Goal: Task Accomplishment & Management: Manage account settings

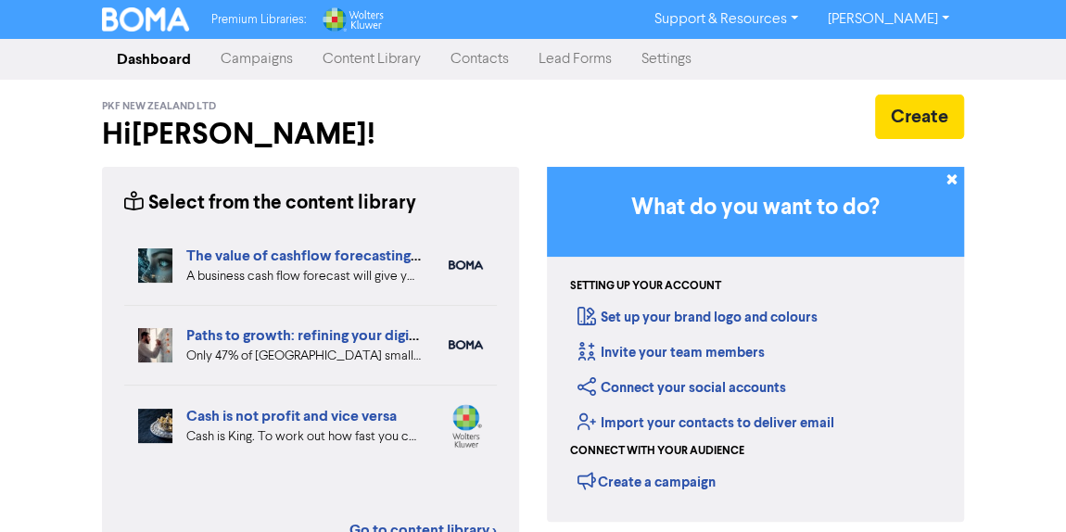
click at [230, 51] on link "Campaigns" at bounding box center [257, 59] width 102 height 37
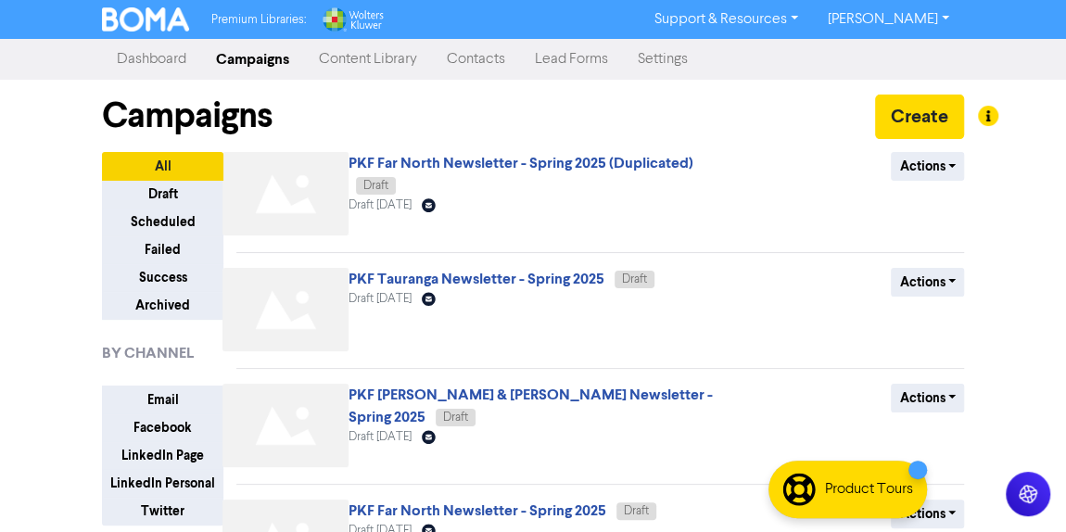
click at [489, 62] on link "Contacts" at bounding box center [476, 59] width 88 height 37
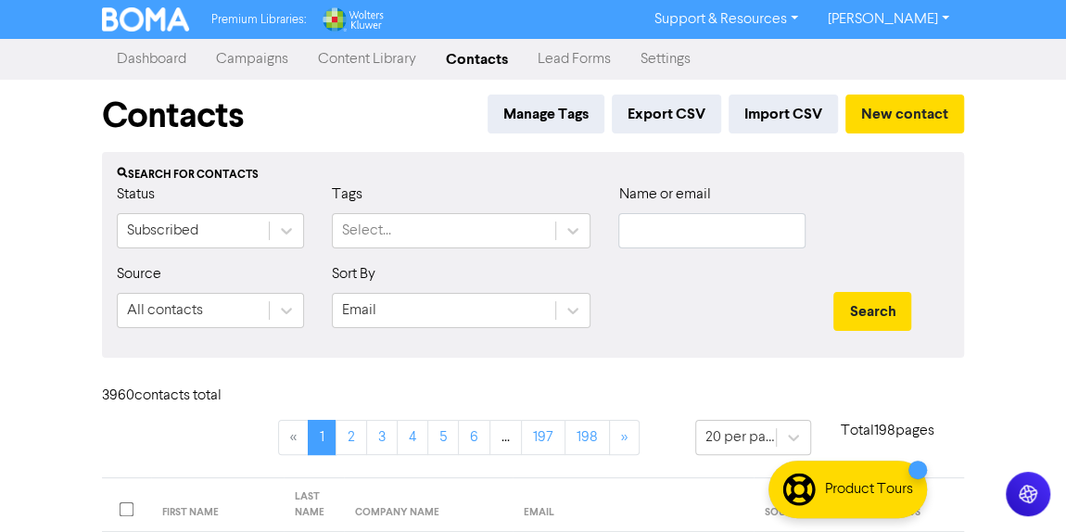
click at [232, 66] on link "Campaigns" at bounding box center [252, 59] width 102 height 37
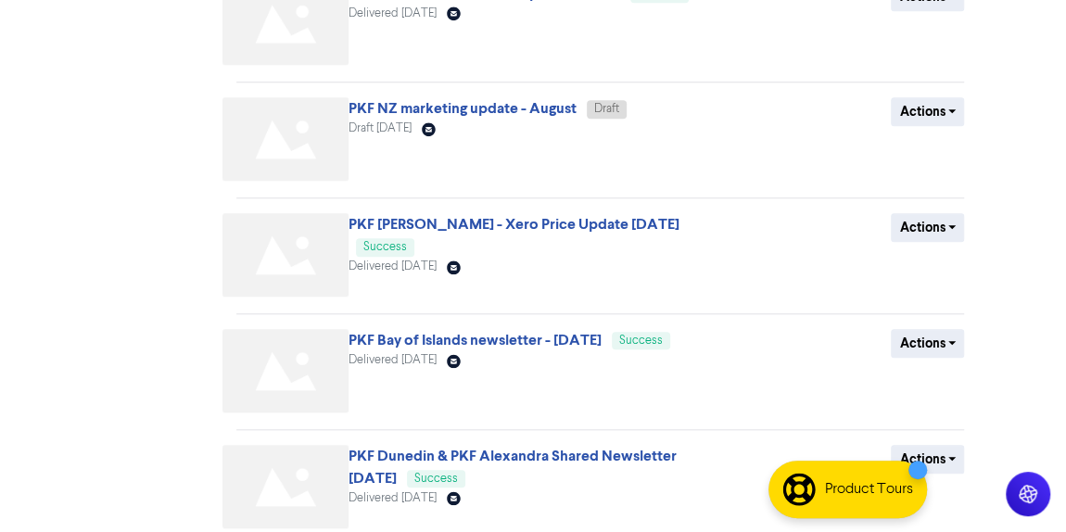
scroll to position [822, 0]
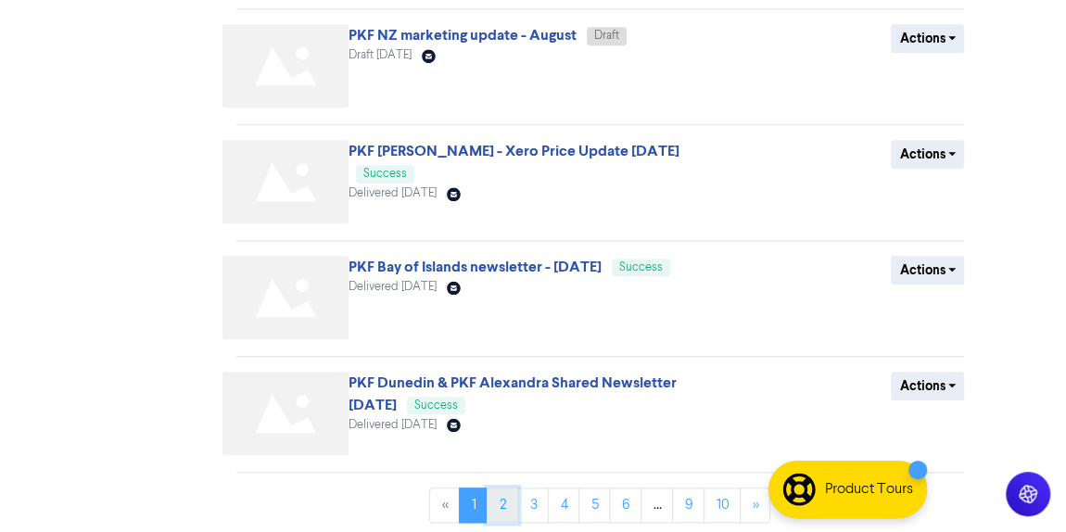
click at [511, 503] on link "2" at bounding box center [503, 505] width 32 height 35
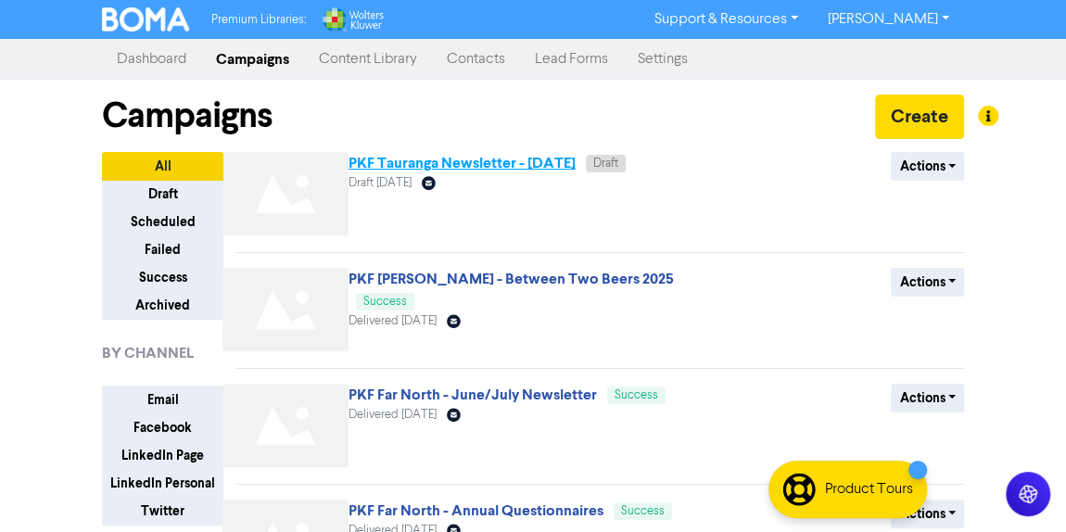
click at [538, 160] on link "PKF Tauranga Newsletter - [DATE]" at bounding box center [462, 163] width 227 height 19
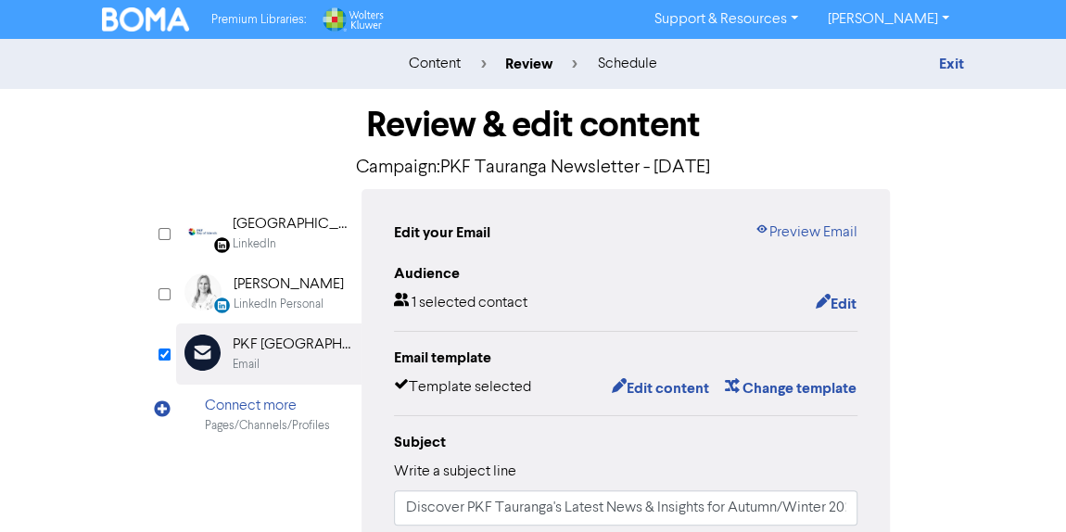
click at [433, 57] on div "content" at bounding box center [435, 64] width 52 height 22
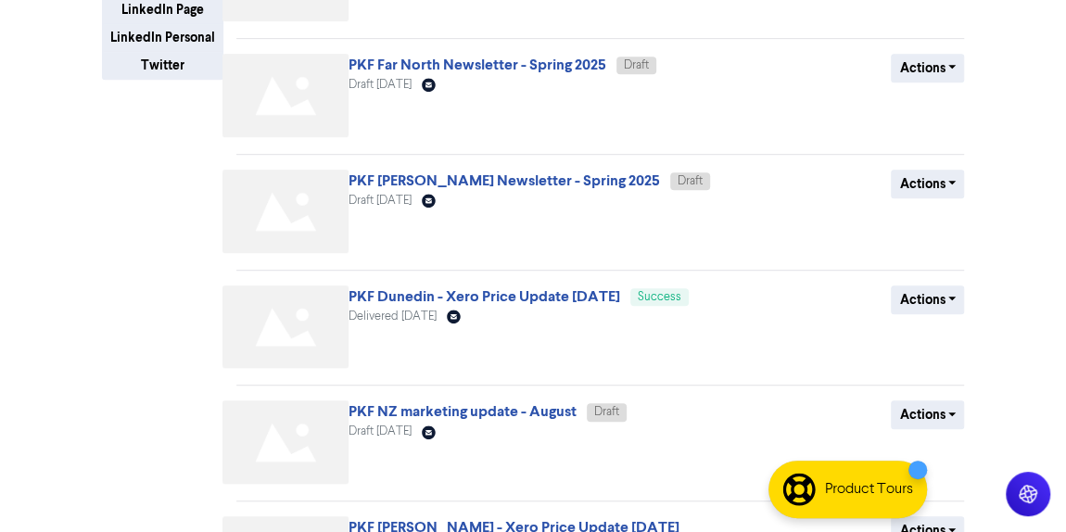
scroll to position [822, 0]
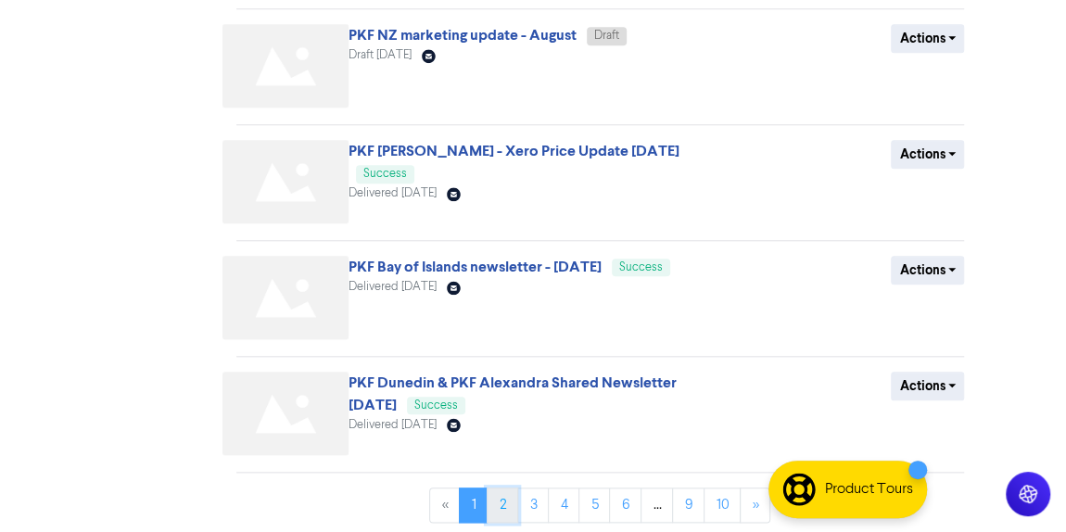
click at [513, 501] on link "2" at bounding box center [503, 505] width 32 height 35
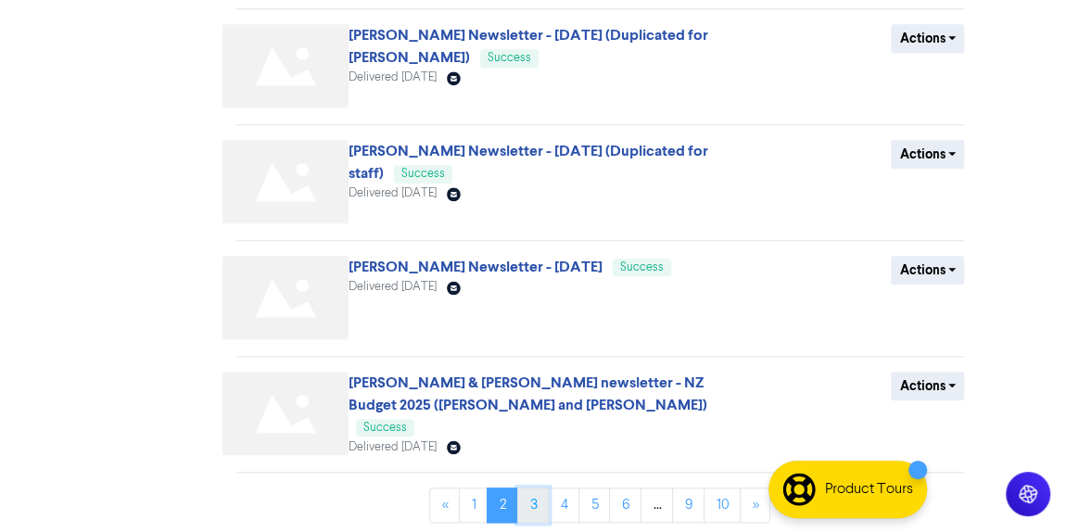
click at [530, 498] on link "3" at bounding box center [533, 505] width 32 height 35
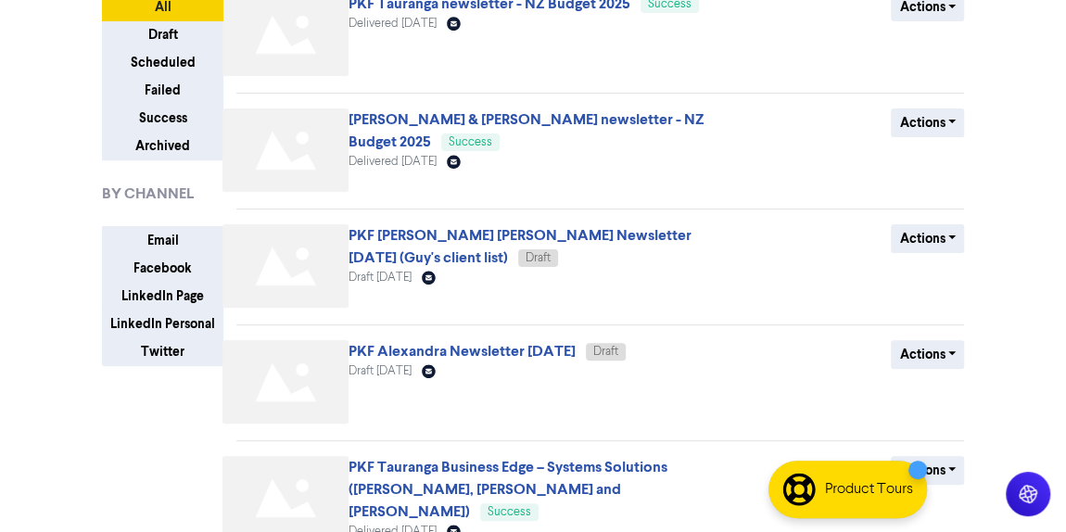
scroll to position [0, 0]
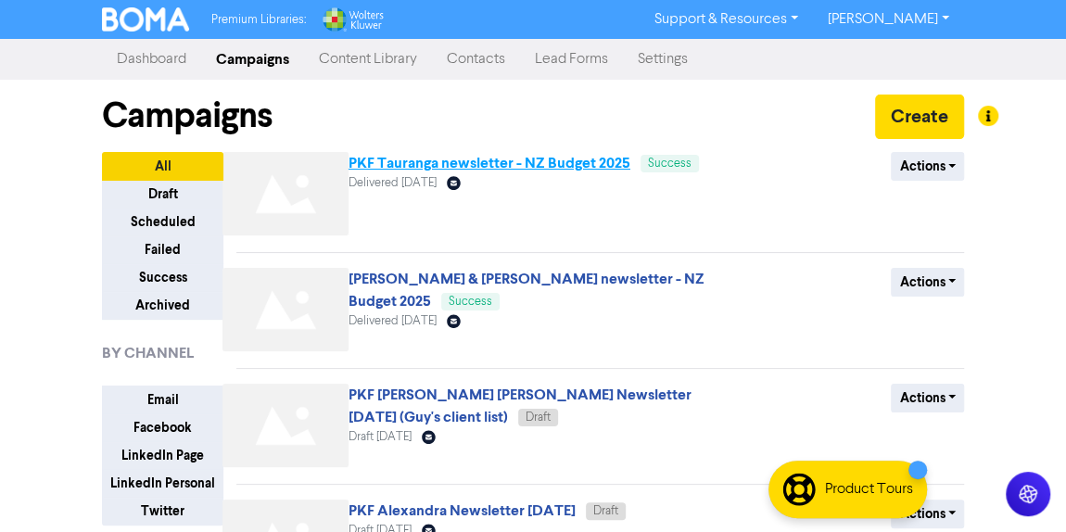
click at [570, 170] on link "PKF Tauranga newsletter - NZ Budget 2025" at bounding box center [490, 163] width 282 height 19
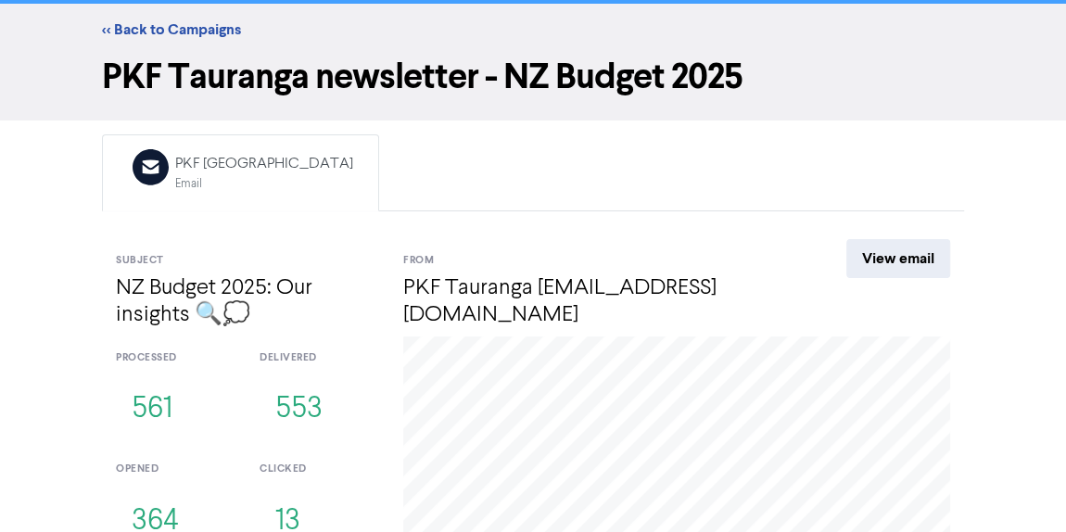
scroll to position [255, 0]
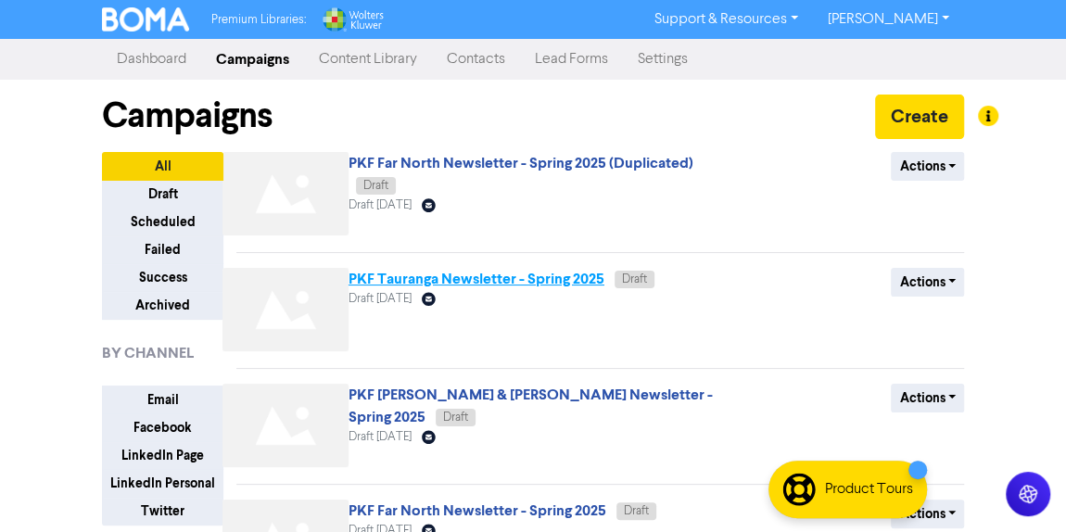
click at [551, 284] on link "PKF Tauranga Newsletter - Spring 2025" at bounding box center [477, 279] width 256 height 19
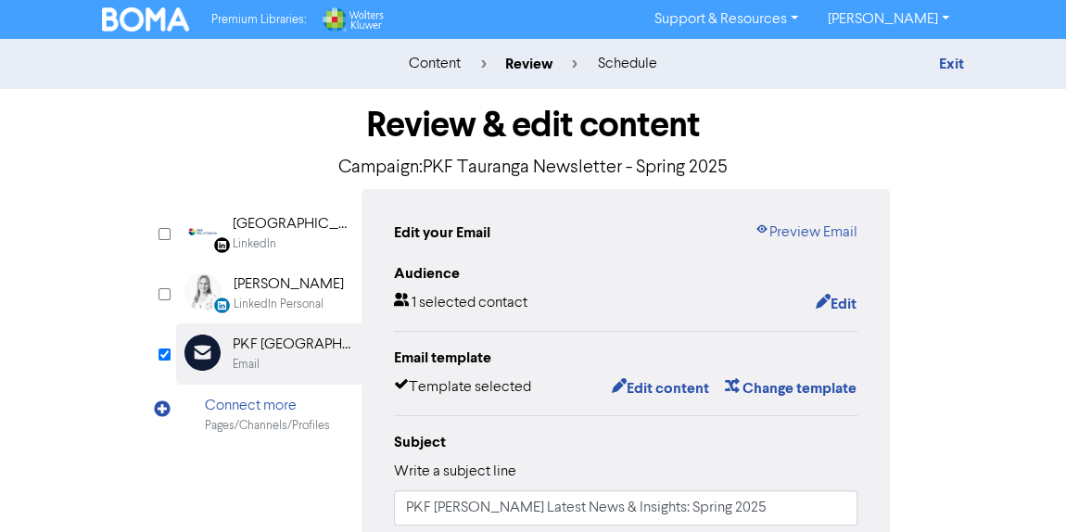
click at [439, 70] on div "content" at bounding box center [435, 64] width 52 height 22
